Goal: Transaction & Acquisition: Purchase product/service

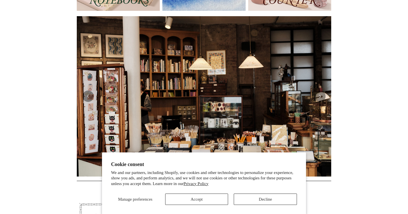
scroll to position [100, 0]
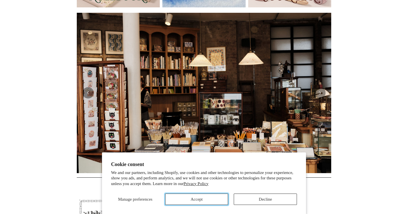
click at [208, 199] on button "Accept" at bounding box center [196, 198] width 63 height 11
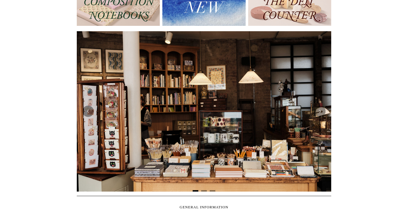
scroll to position [67, 0]
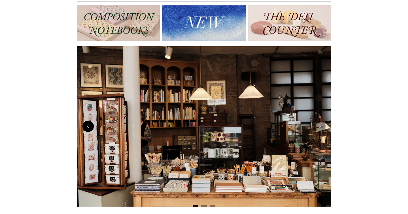
click at [87, 126] on button "Previous" at bounding box center [87, 125] width 11 height 11
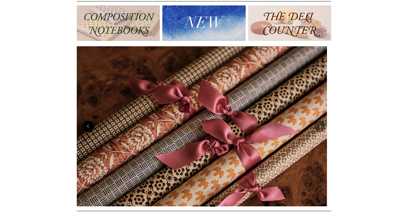
click at [87, 126] on button "Previous" at bounding box center [87, 125] width 11 height 11
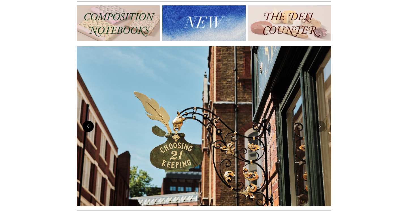
click at [87, 126] on button "Previous" at bounding box center [87, 125] width 11 height 11
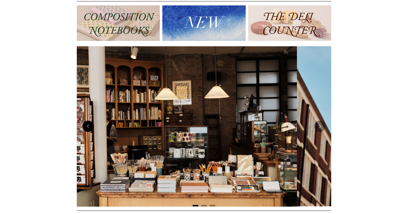
scroll to position [0, 0]
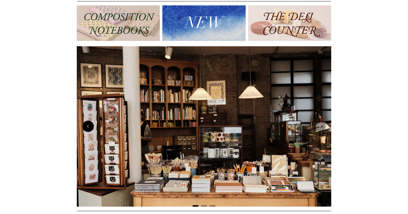
click at [87, 126] on button "Previous" at bounding box center [87, 125] width 11 height 11
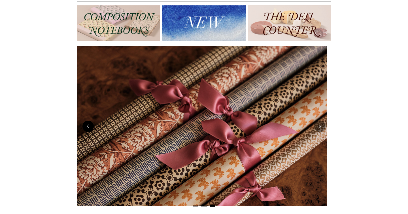
click at [87, 126] on button "Previous" at bounding box center [87, 125] width 11 height 11
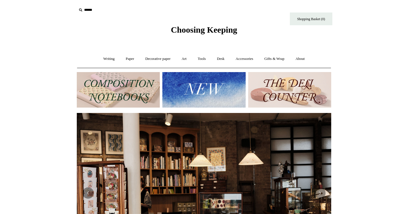
scroll to position [58, 0]
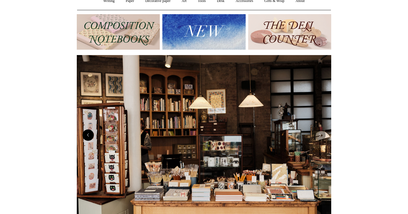
click at [88, 134] on button "Previous" at bounding box center [87, 134] width 11 height 11
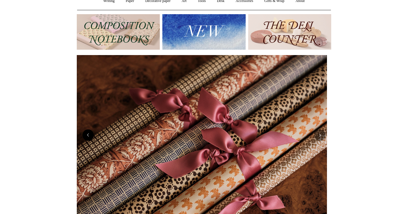
click at [88, 134] on button "Previous" at bounding box center [87, 134] width 11 height 11
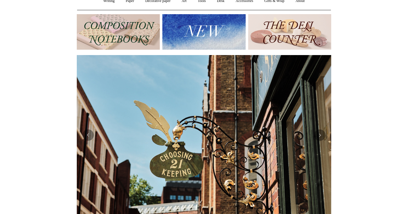
scroll to position [0, 0]
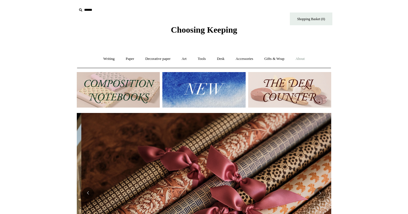
scroll to position [0, 509]
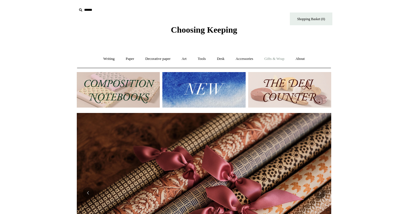
click at [279, 58] on link "Gifts & Wrap +" at bounding box center [274, 58] width 30 height 15
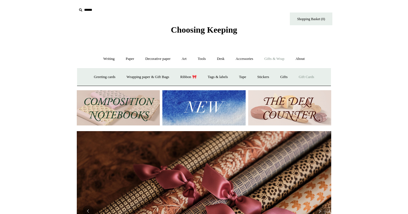
click at [309, 78] on link "Gift Cards" at bounding box center [307, 76] width 26 height 15
